Goal: Register for event/course: Sign up to attend an event or enroll in a course

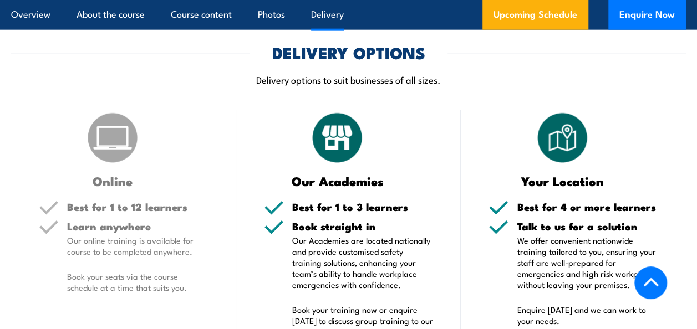
scroll to position [1371, 0]
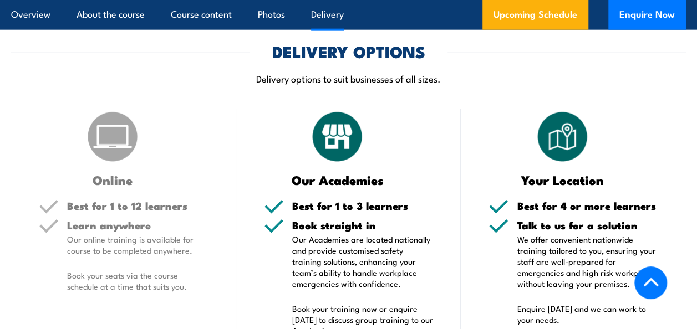
click at [420, 275] on p "Our Academies are located nationally and provide customised safety training sol…" at bounding box center [362, 261] width 141 height 55
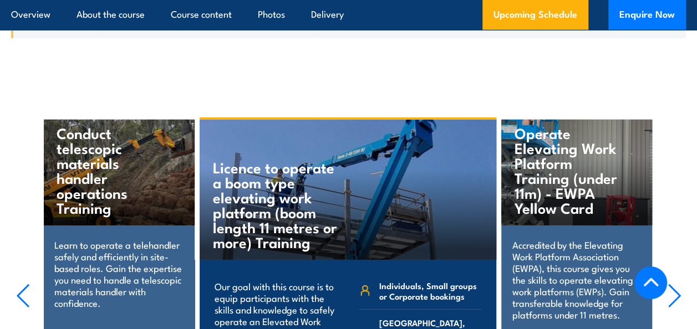
scroll to position [3774, 0]
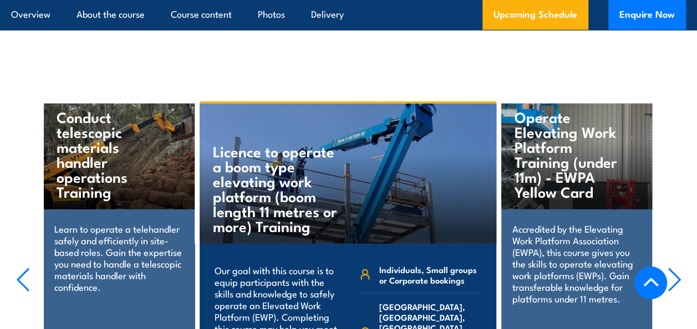
click at [600, 225] on div "Operate Elevating Work Platform Training (under 11m) - EWPA Yellow Card Accredi…" at bounding box center [576, 266] width 151 height 324
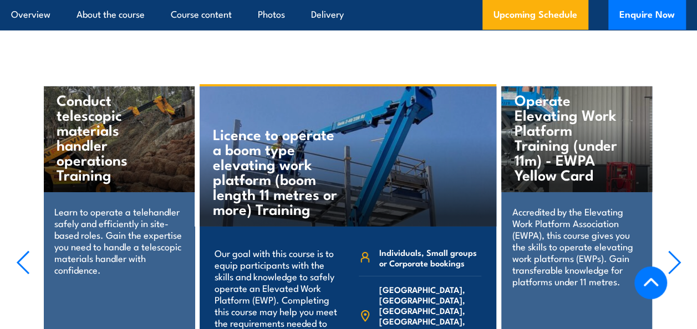
scroll to position [3781, 0]
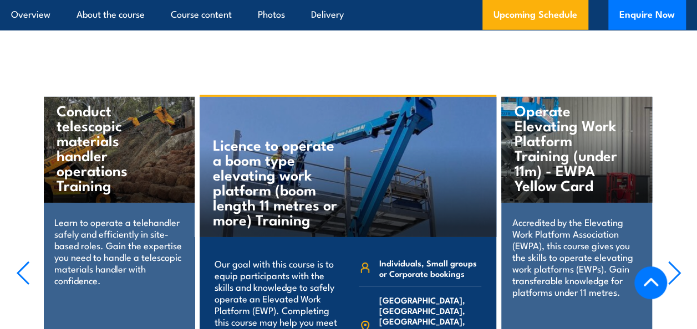
click at [591, 216] on p "Accredited by the Elevating Work Platform Association (EWPA), this course gives…" at bounding box center [576, 256] width 129 height 81
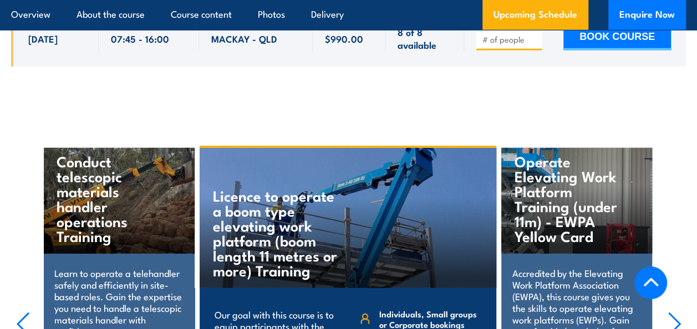
scroll to position [3726, 0]
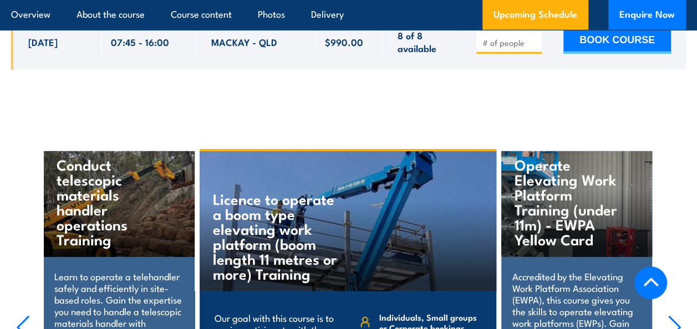
click at [676, 315] on icon "button" at bounding box center [674, 327] width 14 height 24
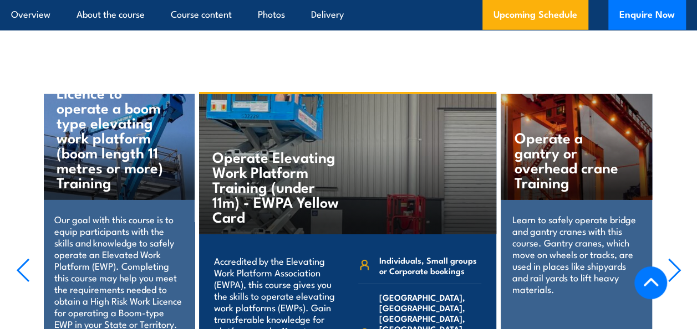
scroll to position [3784, 0]
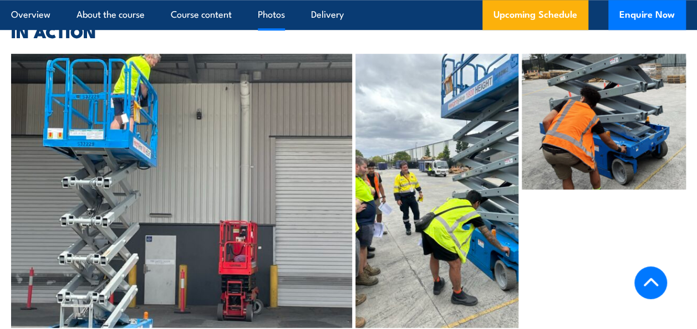
scroll to position [2547, 0]
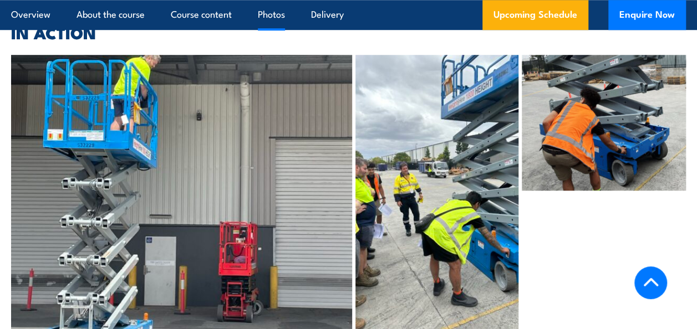
click at [604, 213] on div at bounding box center [604, 192] width 164 height 274
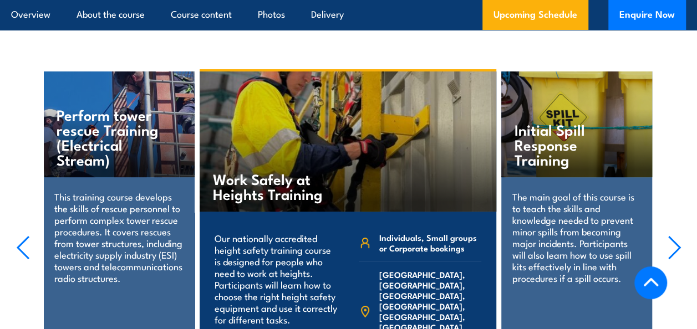
scroll to position [2078, 0]
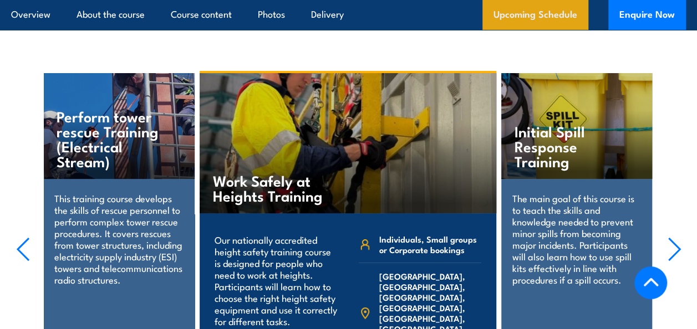
click at [544, 13] on link "Upcoming Schedule" at bounding box center [535, 15] width 106 height 30
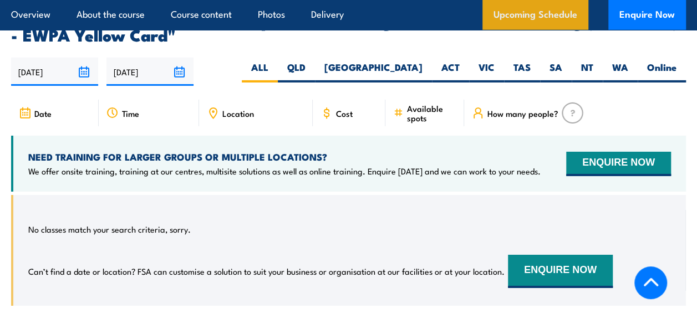
scroll to position [1760, 0]
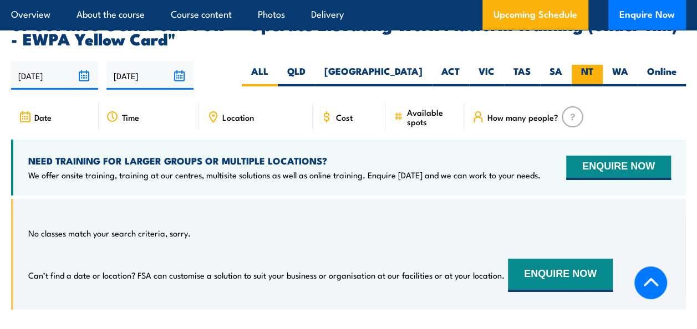
click at [588, 65] on label "NT" at bounding box center [586, 76] width 31 height 22
click at [593, 65] on input "NT" at bounding box center [596, 68] width 7 height 7
radio input "true"
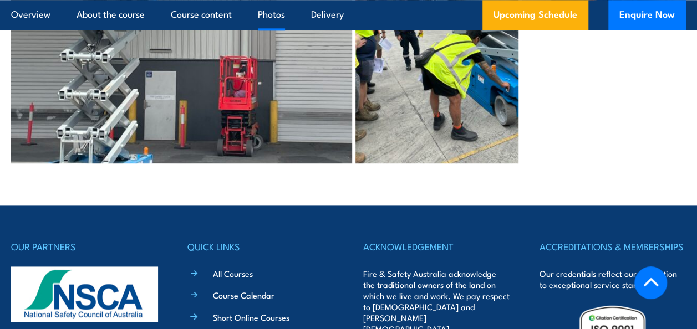
scroll to position [2711, 0]
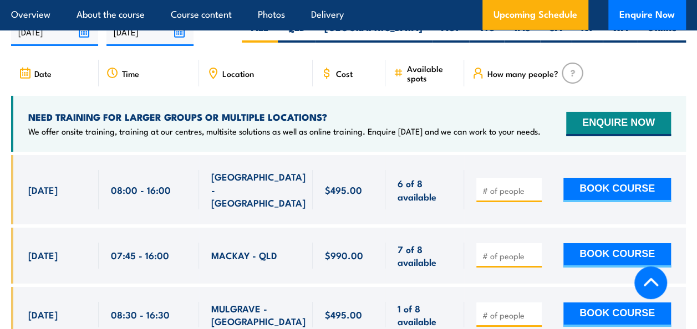
scroll to position [1870, 0]
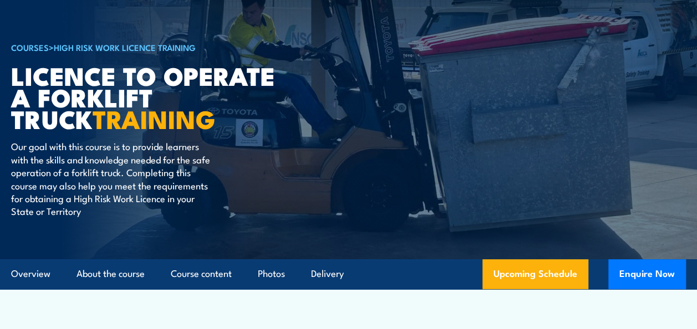
scroll to position [0, 0]
